Goal: Transaction & Acquisition: Purchase product/service

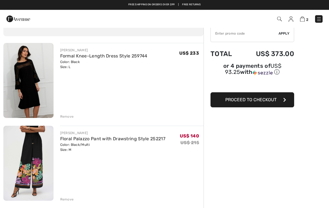
scroll to position [30, 0]
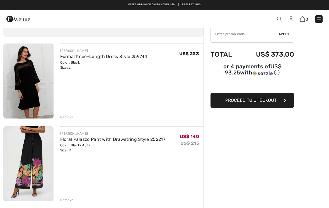
click at [69, 120] on div "FRANK LYMAN Formal Knee-Length Dress Style 259744 Color: Black Size: L Final Sa…" at bounding box center [103, 196] width 200 height 307
click at [65, 120] on div "FRANK LYMAN Formal Knee-Length Dress Style 259744 Color: Black Size: L Final Sa…" at bounding box center [103, 196] width 200 height 307
click at [23, 87] on img at bounding box center [28, 80] width 50 height 75
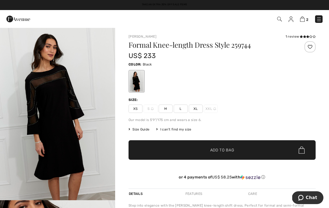
click at [304, 18] on img at bounding box center [302, 18] width 5 height 5
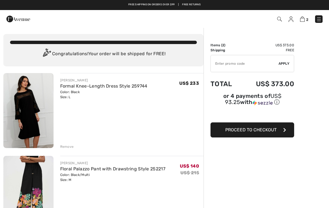
click at [25, 124] on img at bounding box center [28, 110] width 50 height 75
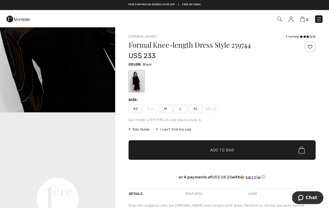
scroll to position [260, 0]
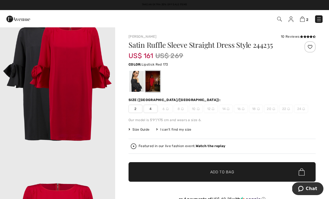
scroll to position [1075, 0]
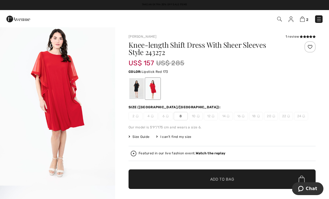
scroll to position [14, 0]
click at [136, 86] on div at bounding box center [136, 88] width 14 height 21
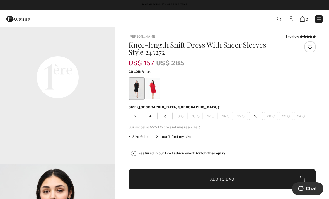
scroll to position [382, 0]
